Goal: Obtain resource: Download file/media

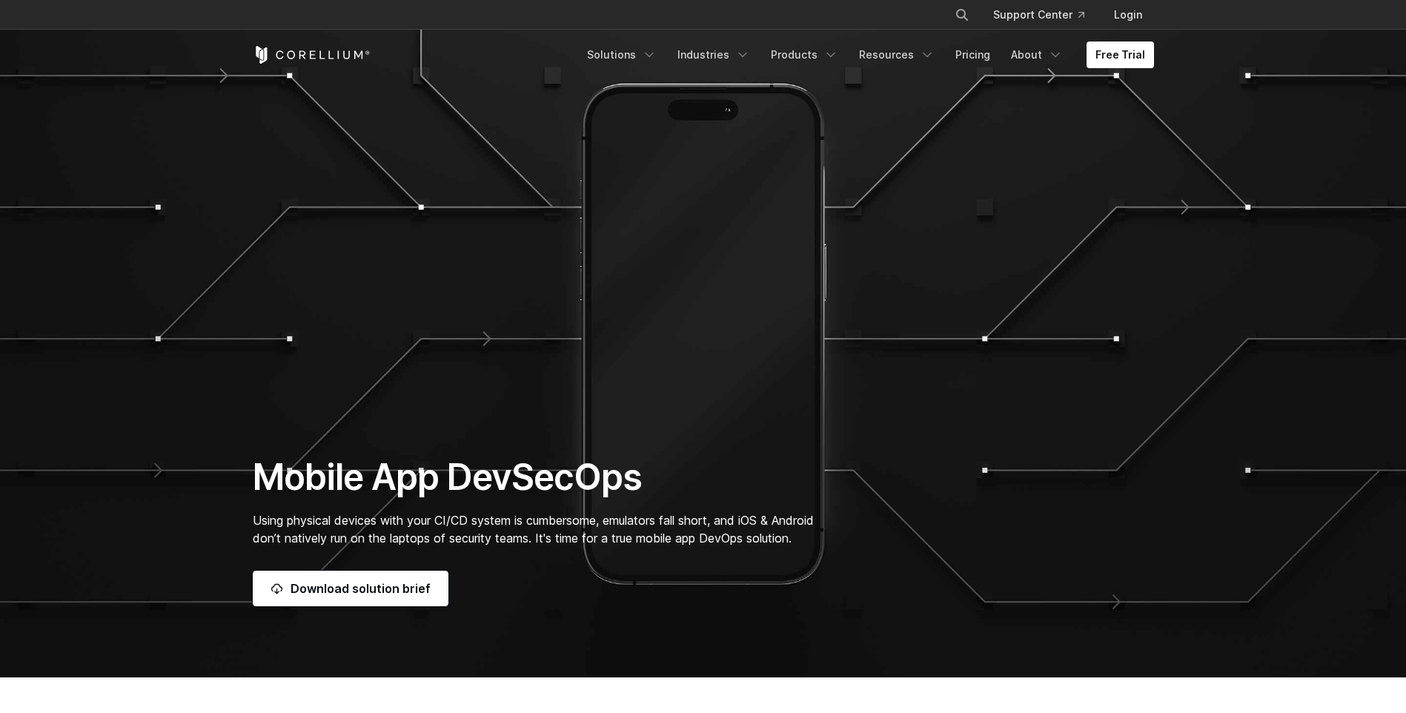
click at [362, 590] on link "Download solution brief" at bounding box center [351, 589] width 196 height 36
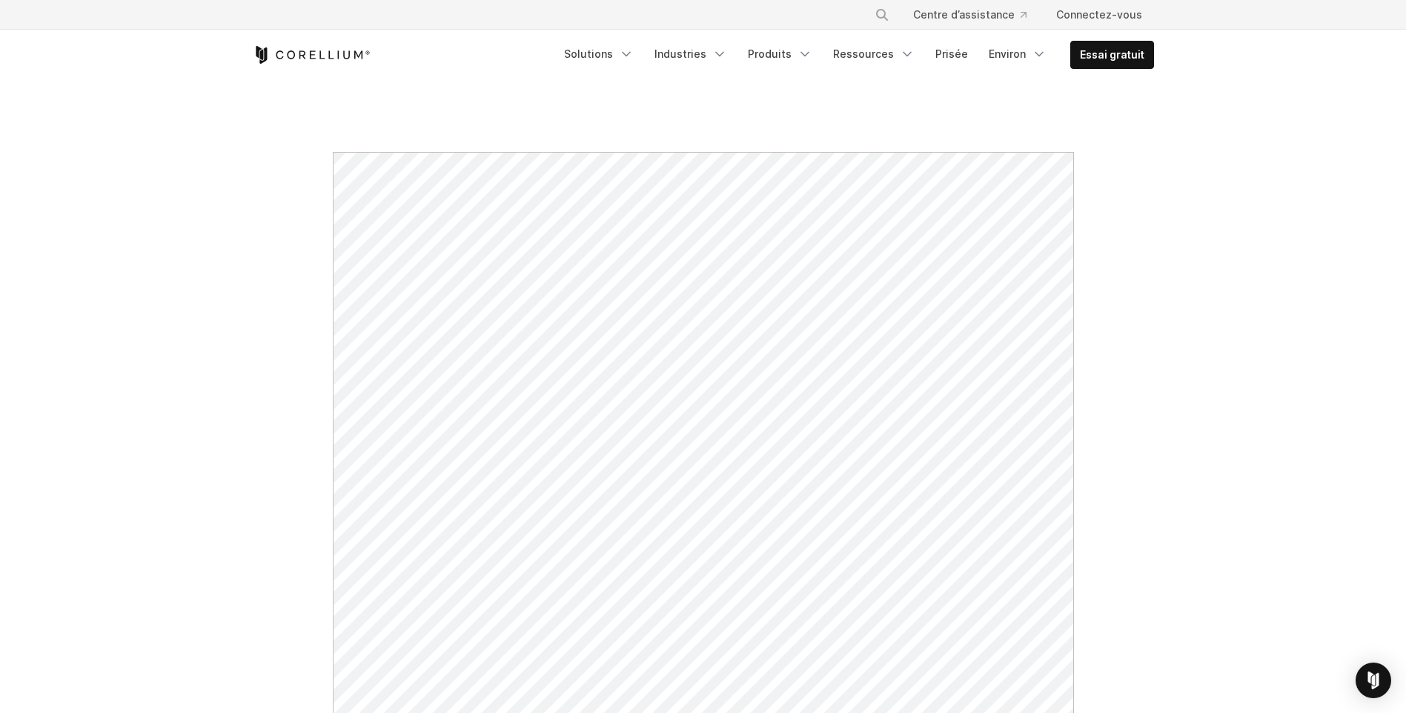
drag, startPoint x: 173, startPoint y: 342, endPoint x: 89, endPoint y: 450, distance: 136.7
click at [89, 450] on section at bounding box center [703, 637] width 1406 height 1113
click at [1133, 56] on link "Essai gratuit" at bounding box center [1112, 55] width 82 height 27
